Goal: Information Seeking & Learning: Learn about a topic

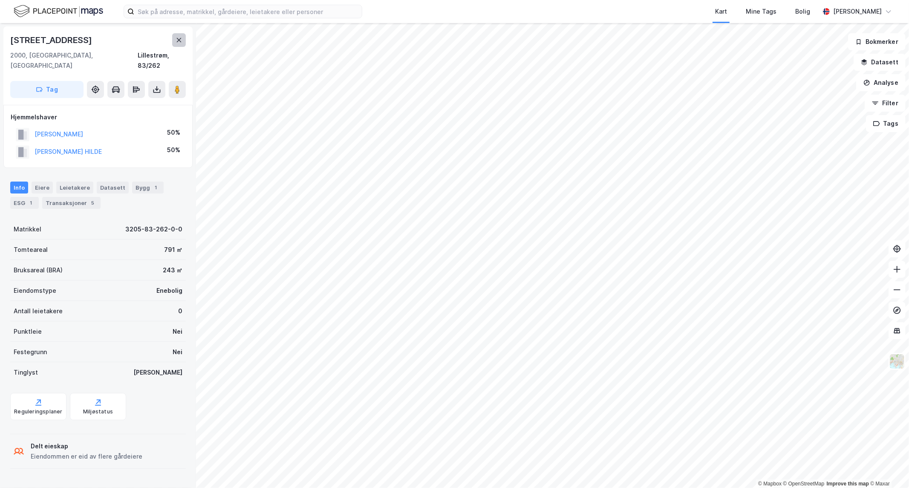
click at [179, 35] on button at bounding box center [179, 40] width 14 height 14
